Goal: Task Accomplishment & Management: Use online tool/utility

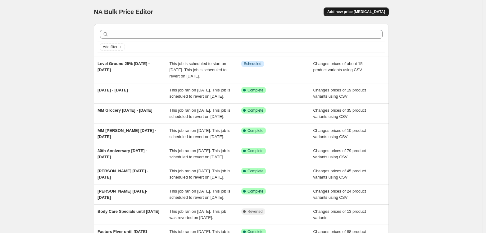
click at [357, 12] on span "Add new price [MEDICAL_DATA]" at bounding box center [356, 11] width 58 height 5
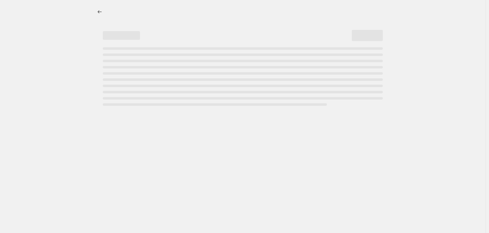
select select "percentage"
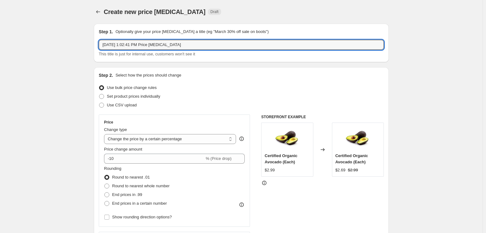
drag, startPoint x: 189, startPoint y: 44, endPoint x: 77, endPoint y: 44, distance: 111.2
type input "canprev price change"
click at [116, 95] on span "Set product prices individually" at bounding box center [133, 96] width 53 height 5
click at [99, 94] on input "Set product prices individually" at bounding box center [99, 94] width 0 height 0
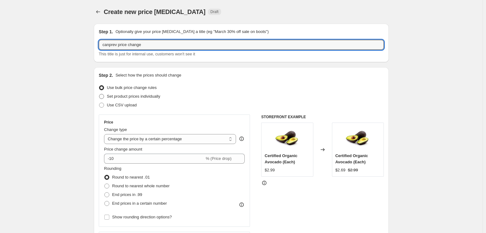
radio input "true"
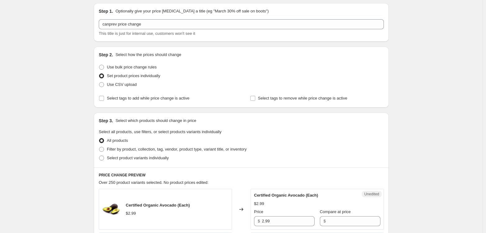
scroll to position [31, 0]
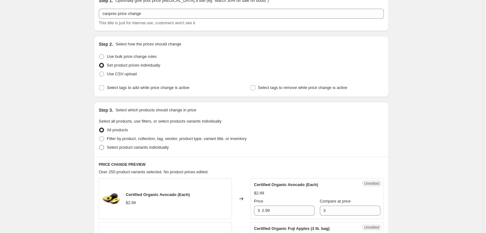
click at [113, 147] on span "Select product variants individually" at bounding box center [138, 147] width 62 height 5
click at [99, 145] on input "Select product variants individually" at bounding box center [99, 145] width 0 height 0
radio input "true"
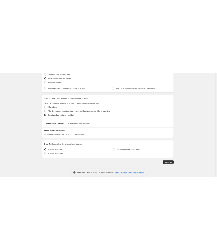
scroll to position [94, 0]
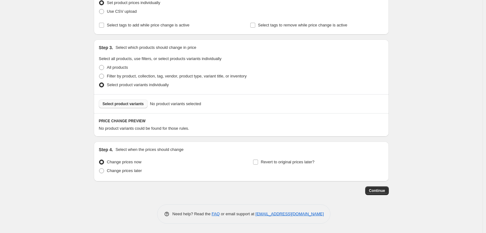
click at [130, 103] on span "Select product variants" at bounding box center [123, 103] width 41 height 5
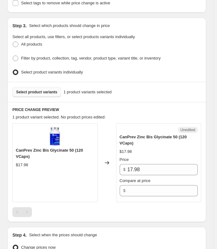
scroll to position [156, 0]
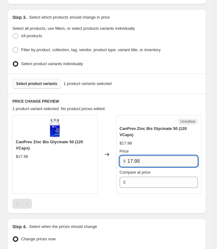
click at [147, 156] on input "17.98" at bounding box center [163, 161] width 71 height 11
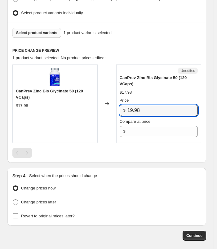
scroll to position [187, 0]
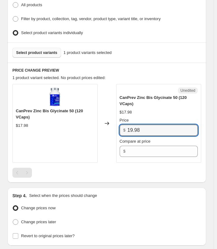
type input "19.98"
click at [34, 50] on span "Select product variants" at bounding box center [36, 52] width 41 height 5
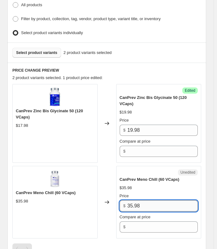
click at [149, 201] on input "35.98" at bounding box center [163, 206] width 71 height 11
type input "39.98"
click at [39, 50] on span "Select product variants" at bounding box center [36, 52] width 41 height 5
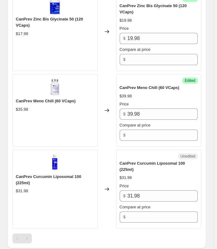
scroll to position [280, 0]
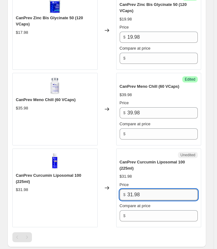
click at [146, 190] on input "31.98" at bounding box center [163, 195] width 71 height 11
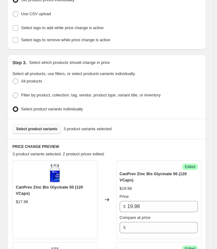
scroll to position [94, 0]
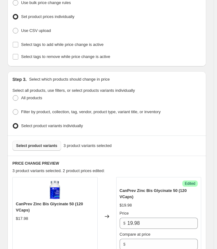
type input "34.98"
click at [42, 144] on span "Select product variants" at bounding box center [36, 146] width 41 height 5
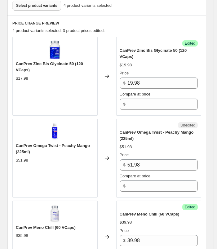
scroll to position [249, 0]
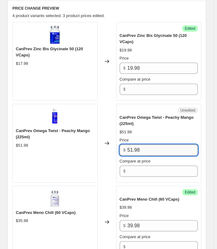
click at [132, 145] on input "51.98" at bounding box center [163, 150] width 71 height 11
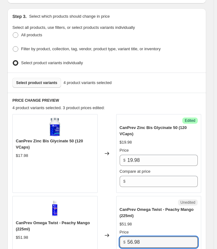
scroll to position [156, 0]
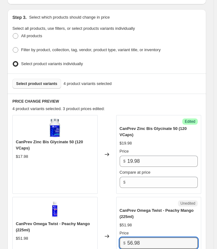
type input "56.98"
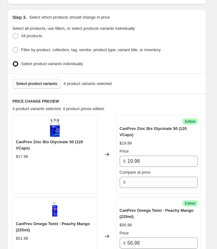
click at [36, 79] on button "Select product variants" at bounding box center [36, 84] width 49 height 10
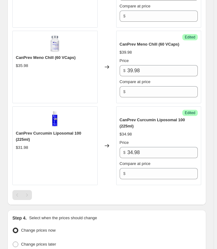
scroll to position [460, 0]
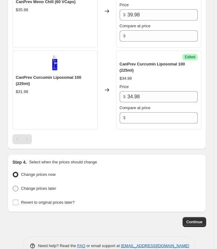
click at [15, 186] on span at bounding box center [16, 189] width 6 height 6
click at [13, 186] on input "Change prices later" at bounding box center [13, 186] width 0 height 0
radio input "true"
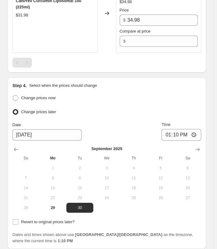
scroll to position [553, 0]
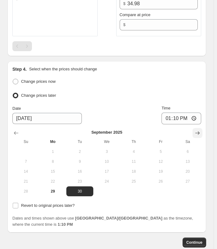
click at [201, 130] on icon "Show next month, October 2025" at bounding box center [198, 133] width 6 height 6
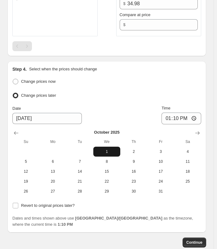
click at [108, 149] on span "1" at bounding box center [107, 151] width 22 height 5
type input "[DATE]"
drag, startPoint x: 170, startPoint y: 102, endPoint x: 154, endPoint y: 114, distance: 19.9
click at [170, 113] on input "13:10" at bounding box center [182, 119] width 40 height 12
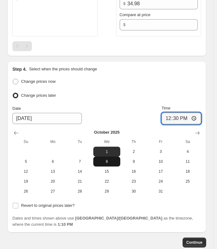
type input "00:30"
click at [200, 232] on span "Continue" at bounding box center [195, 242] width 16 height 5
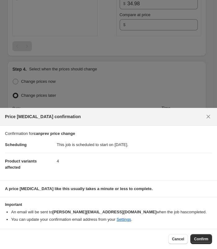
click at [203, 232] on button "Confirm" at bounding box center [202, 240] width 22 height 10
